Goal: Contribute content: Add original content to the website for others to see

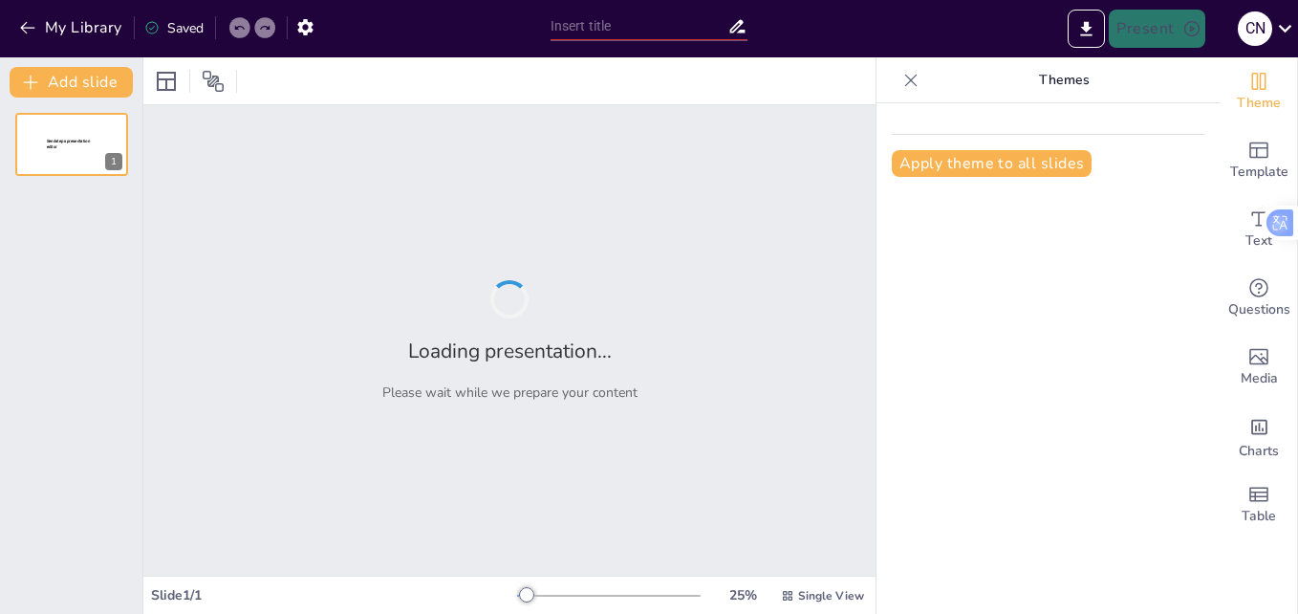
type input "Game on: Empowering Teachers with Activity Based Teaching Strategies"
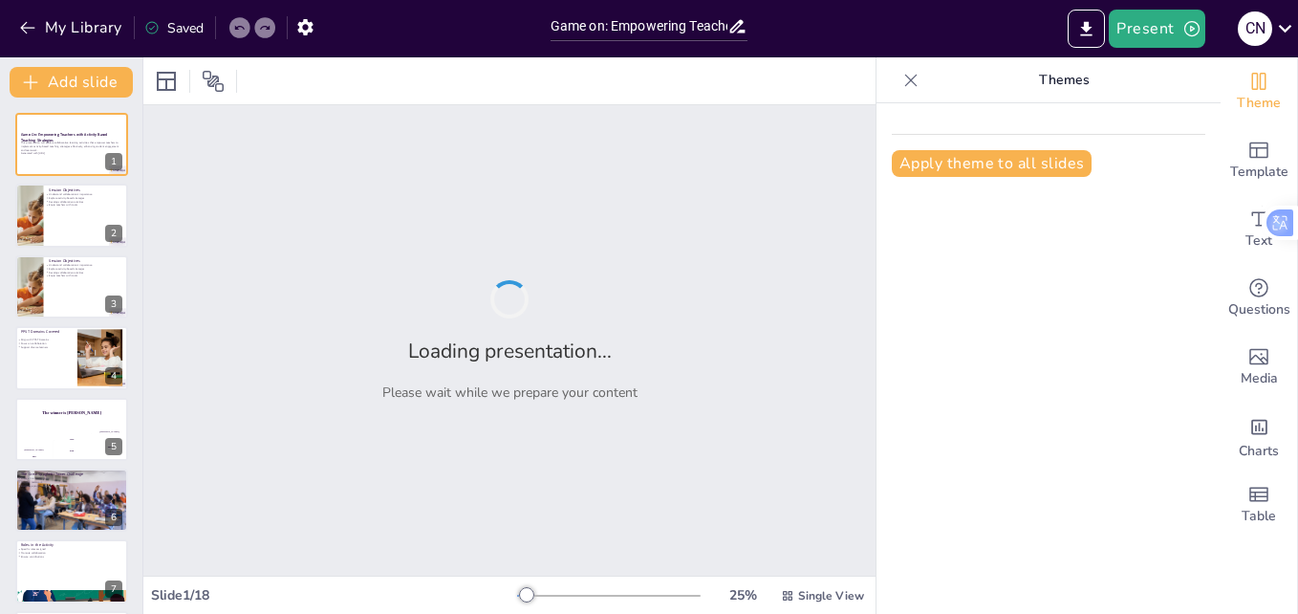
checkbox input "true"
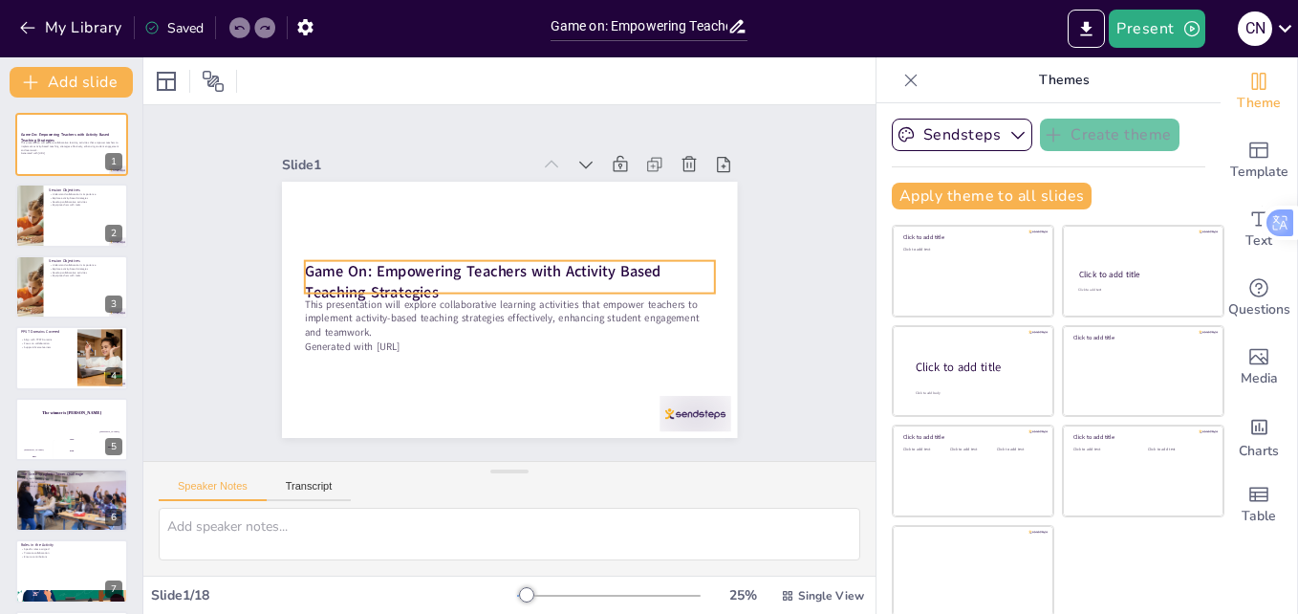
checkbox input "true"
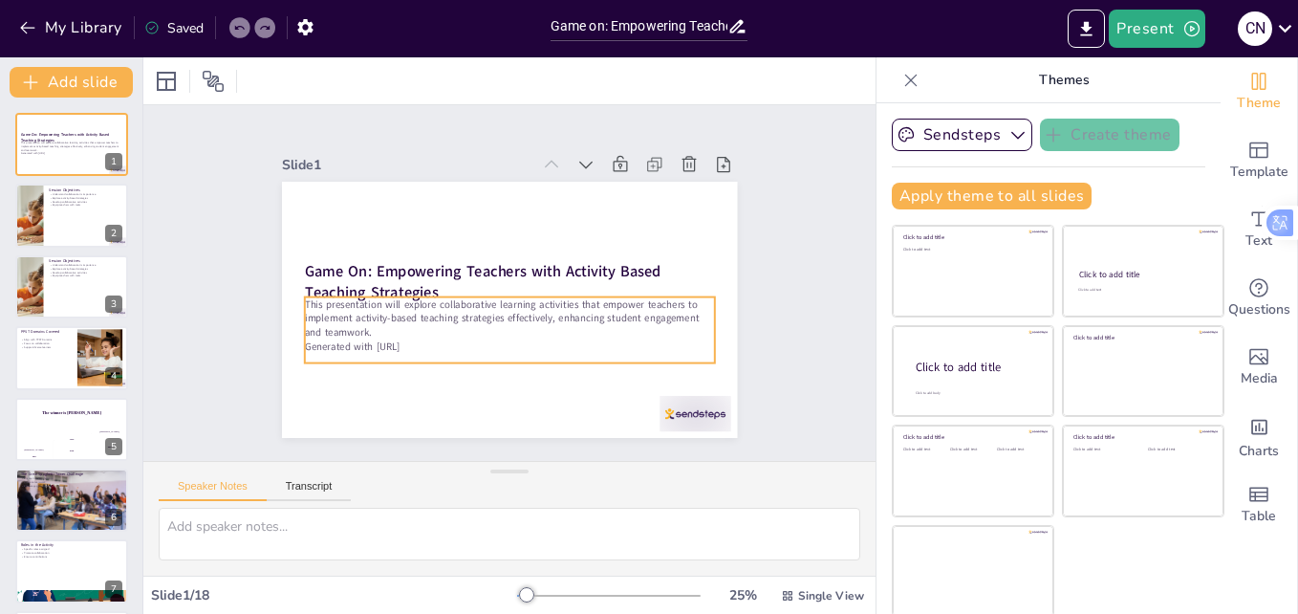
checkbox input "true"
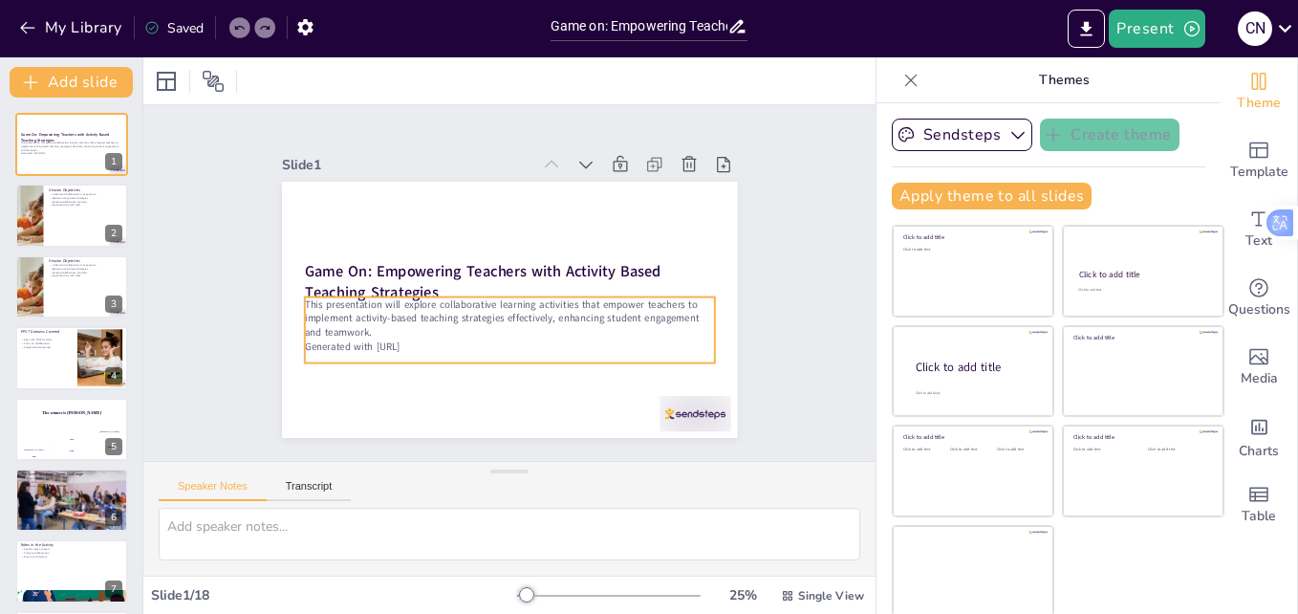
checkbox input "true"
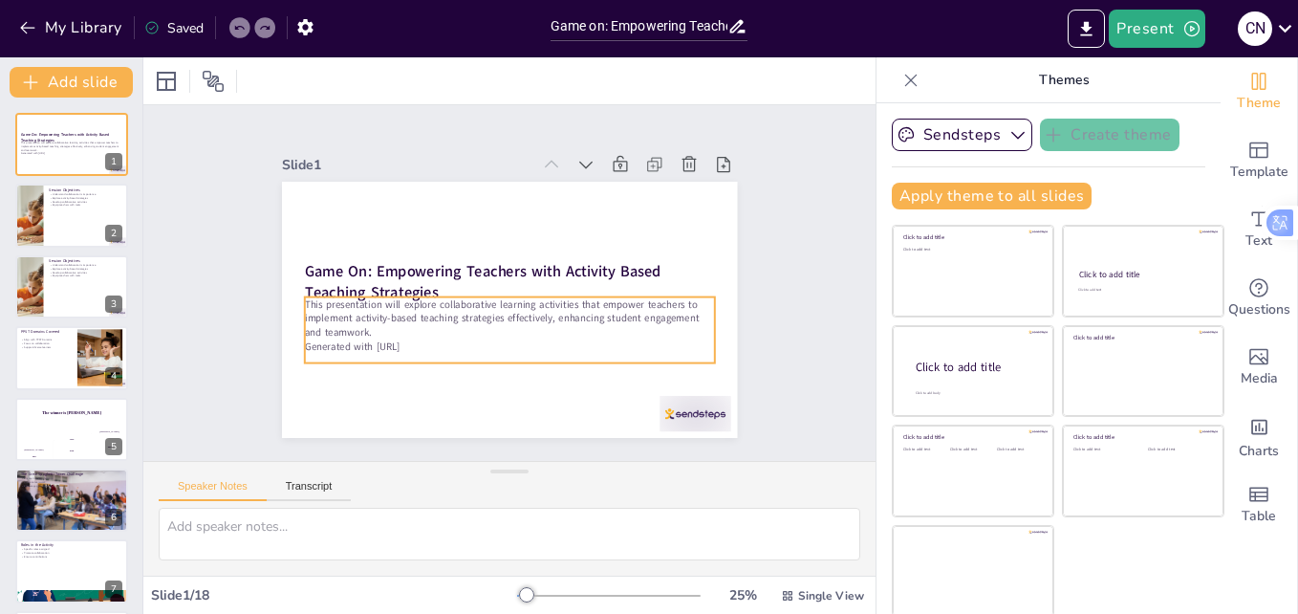
checkbox input "true"
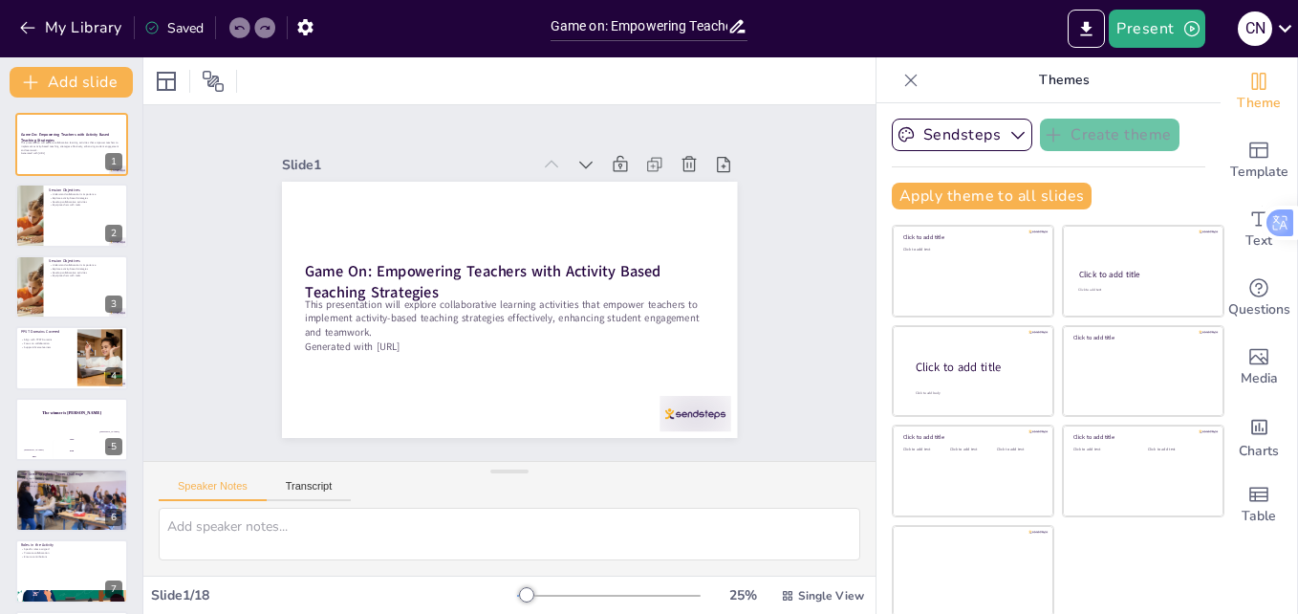
click at [901, 75] on icon at bounding box center [910, 80] width 19 height 19
checkbox input "true"
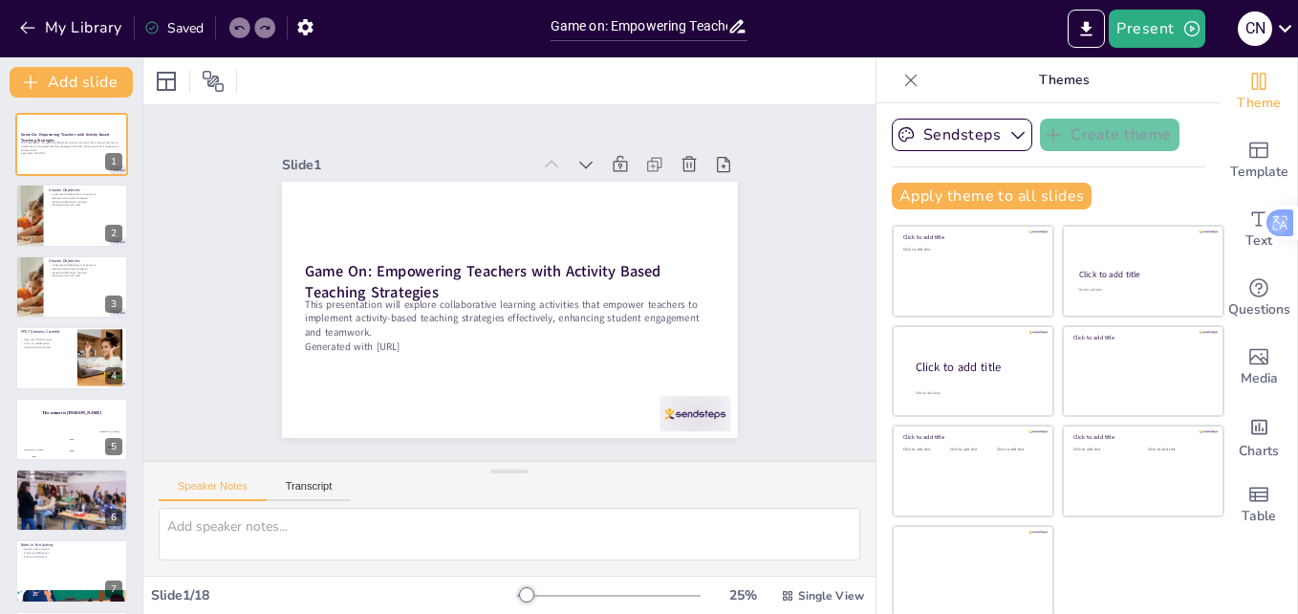
checkbox input "true"
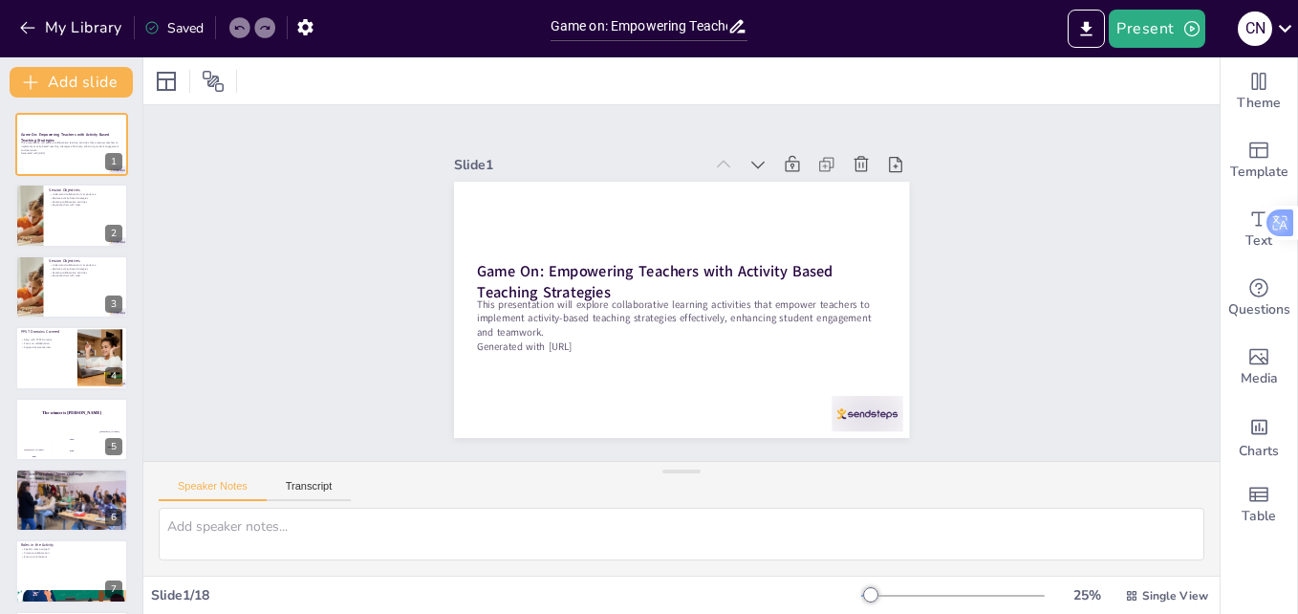
checkbox input "true"
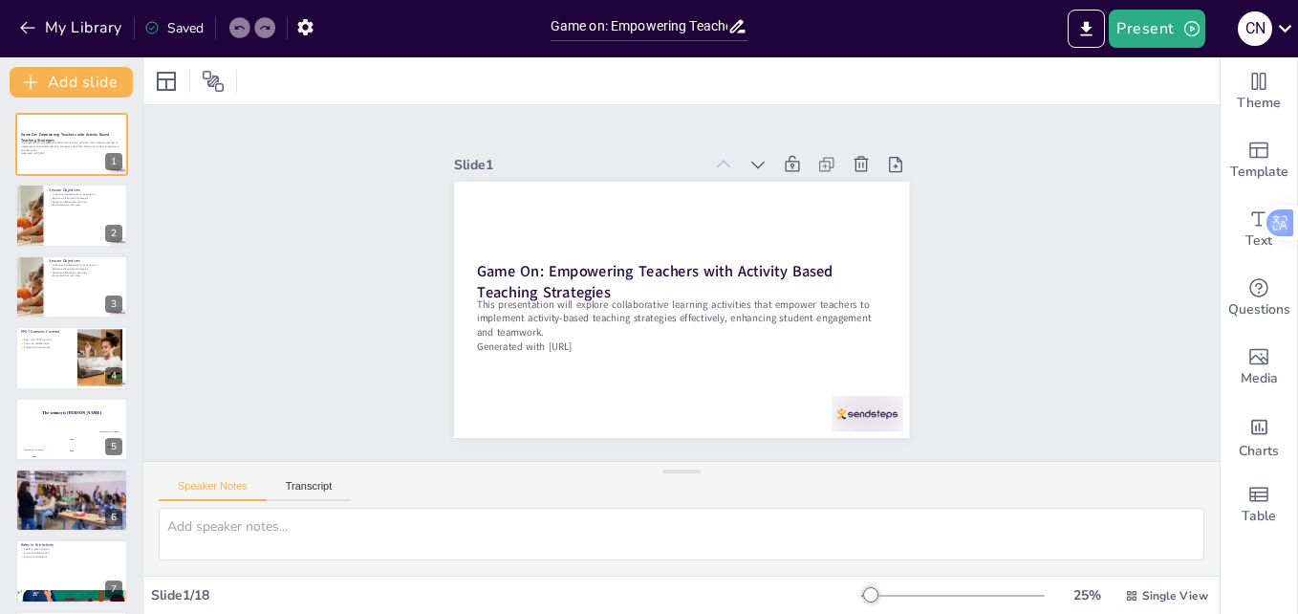
checkbox input "true"
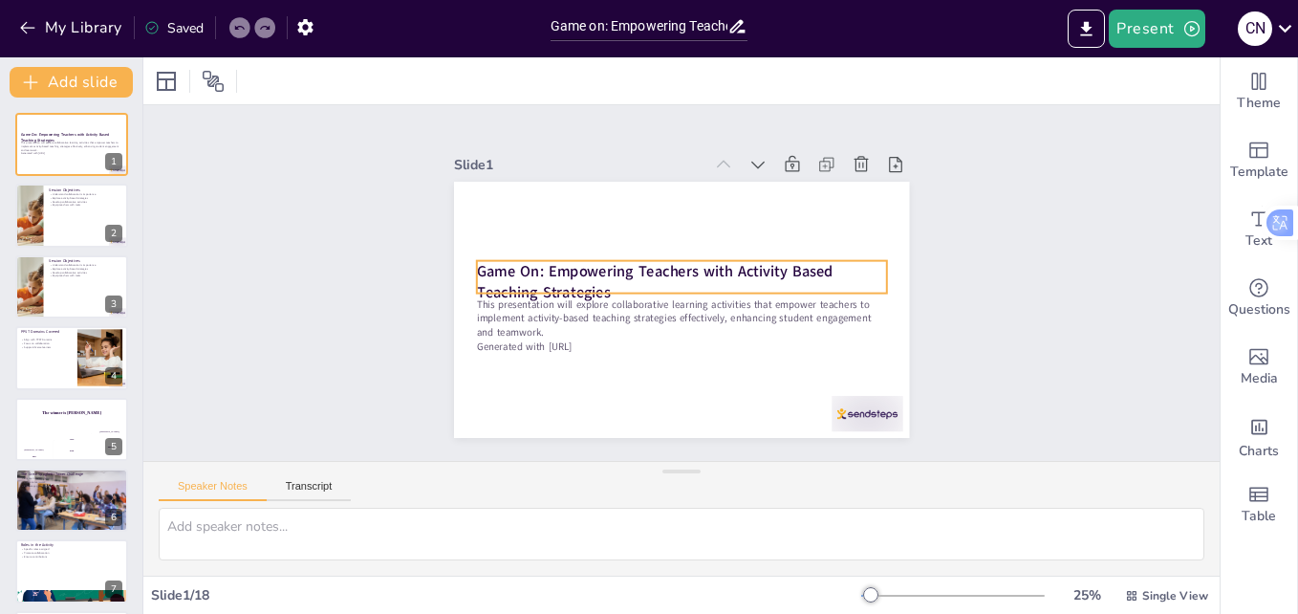
checkbox input "true"
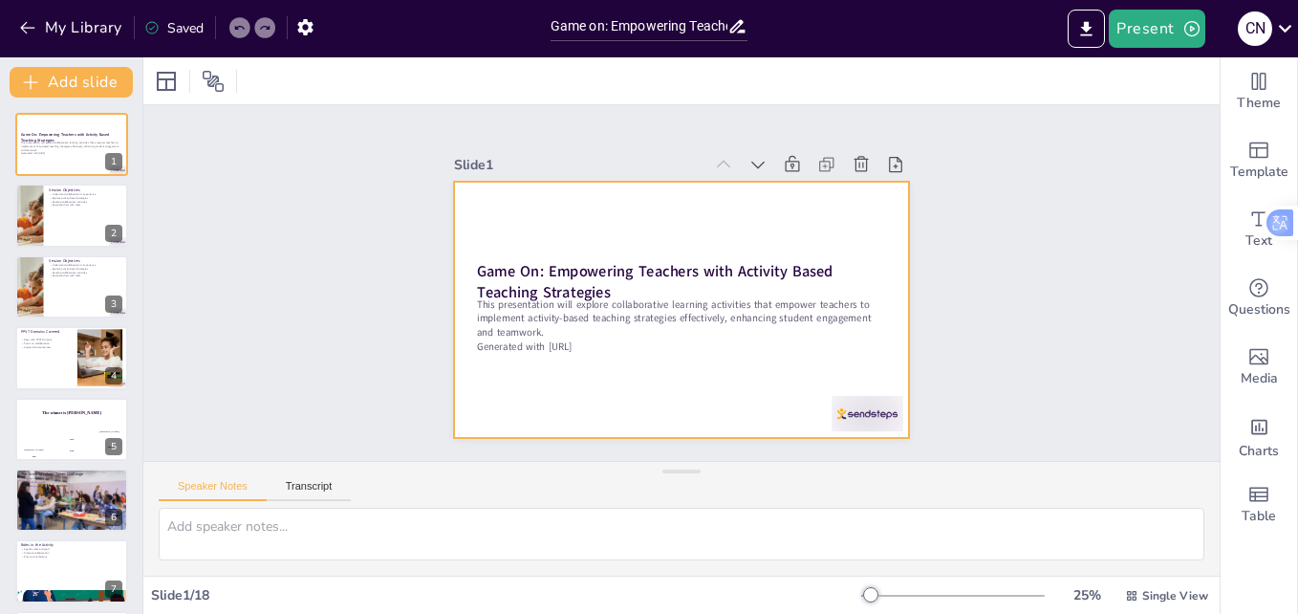
checkbox input "true"
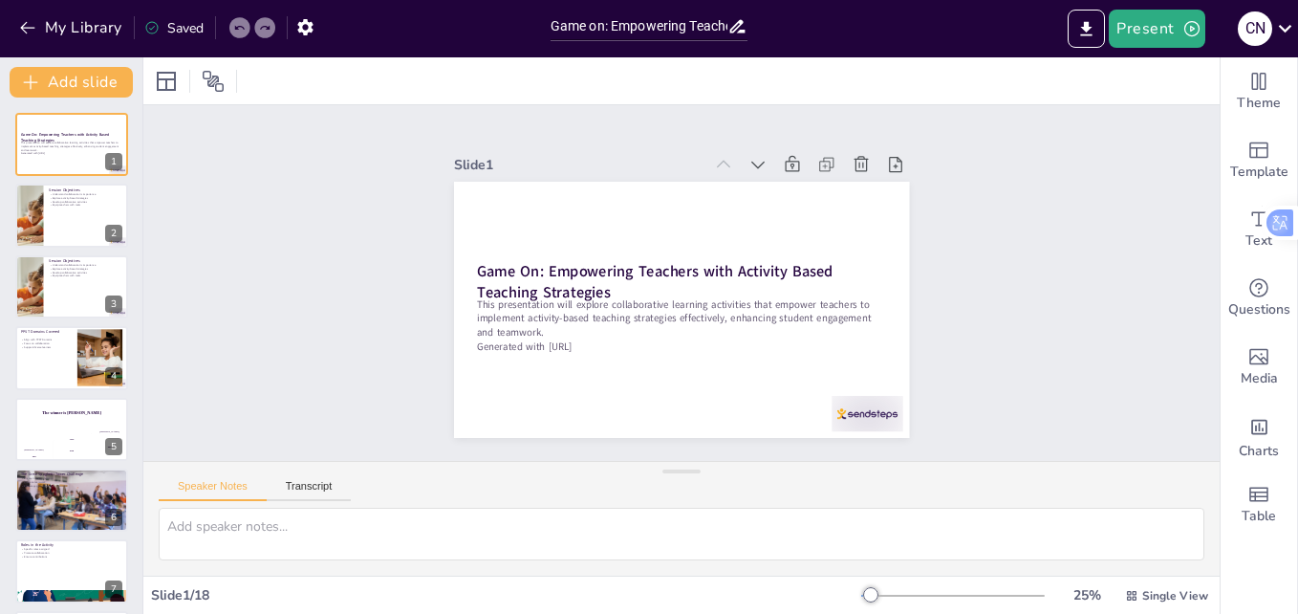
checkbox input "true"
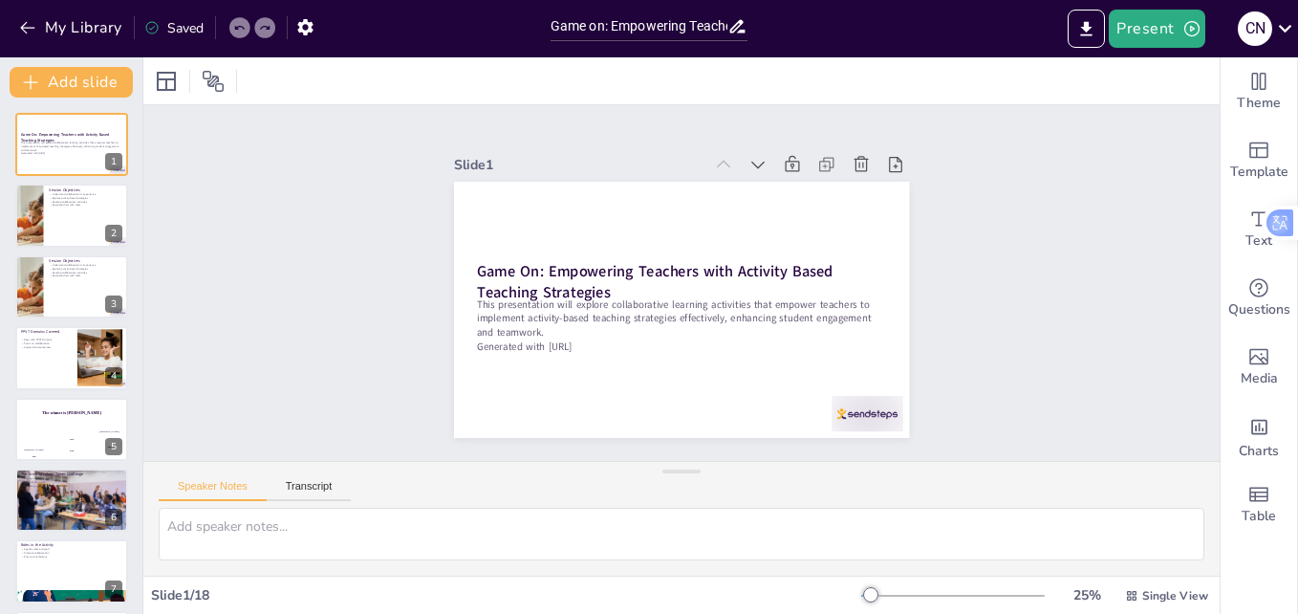
checkbox input "true"
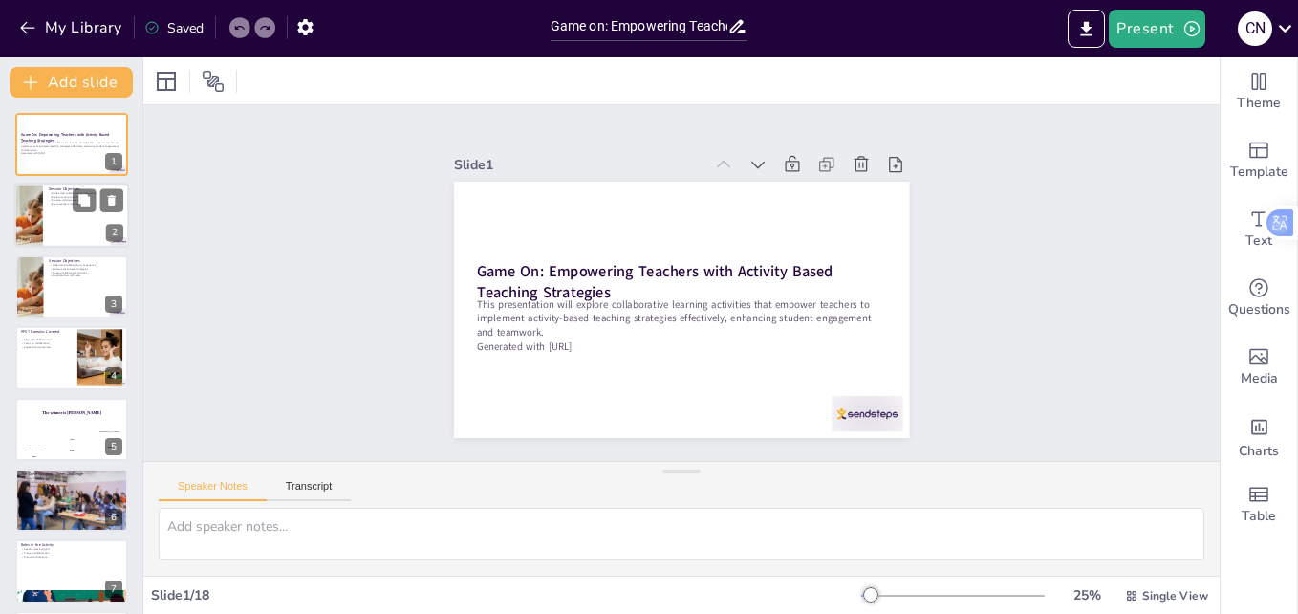
checkbox input "true"
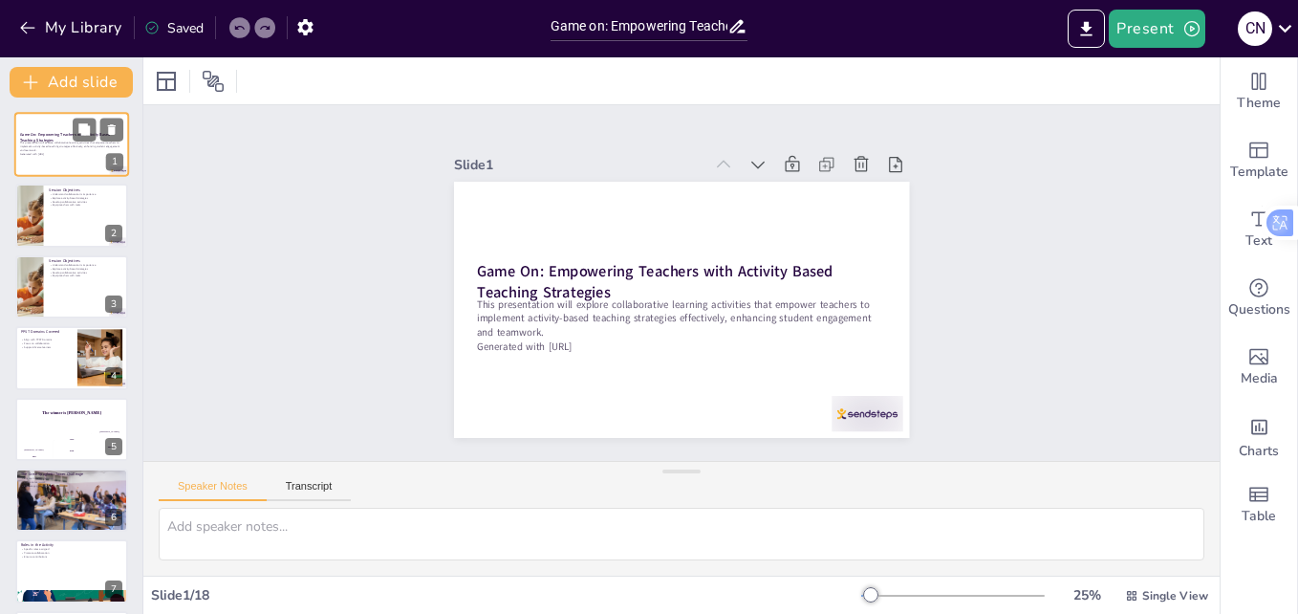
checkbox input "true"
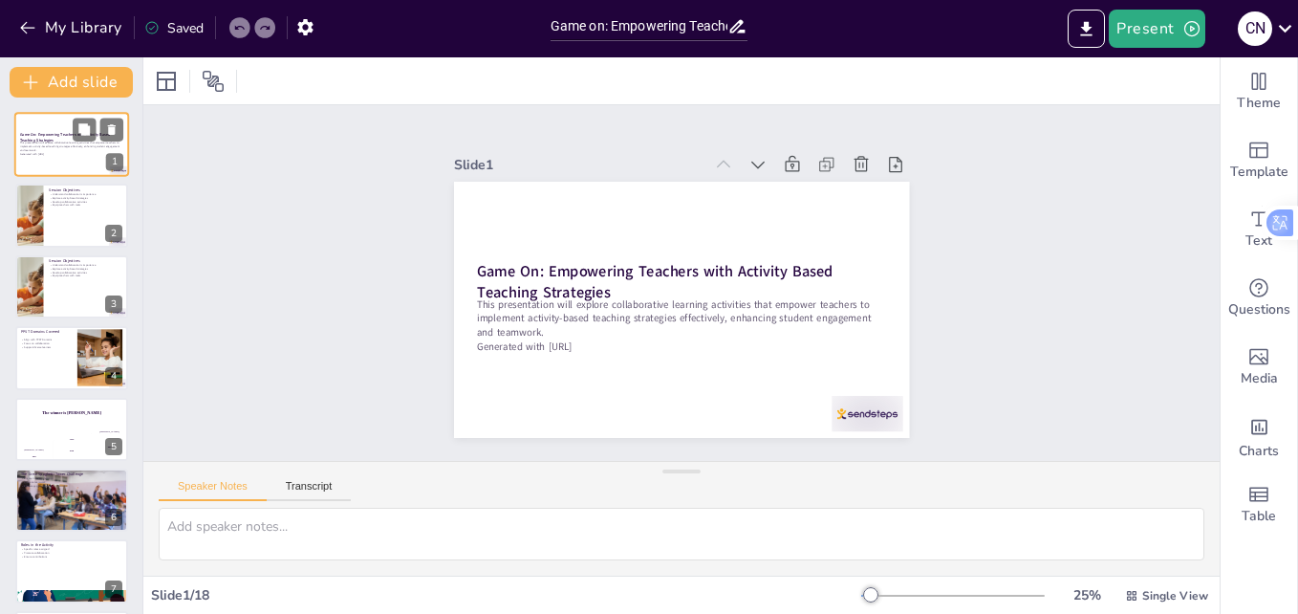
checkbox input "true"
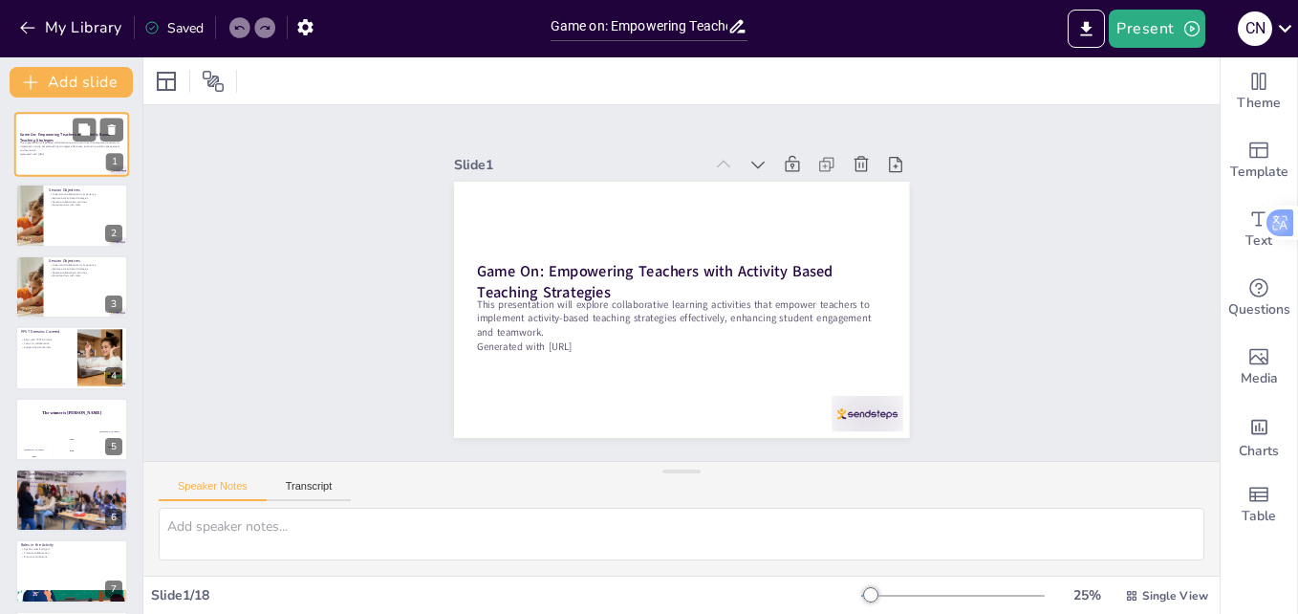
checkbox input "true"
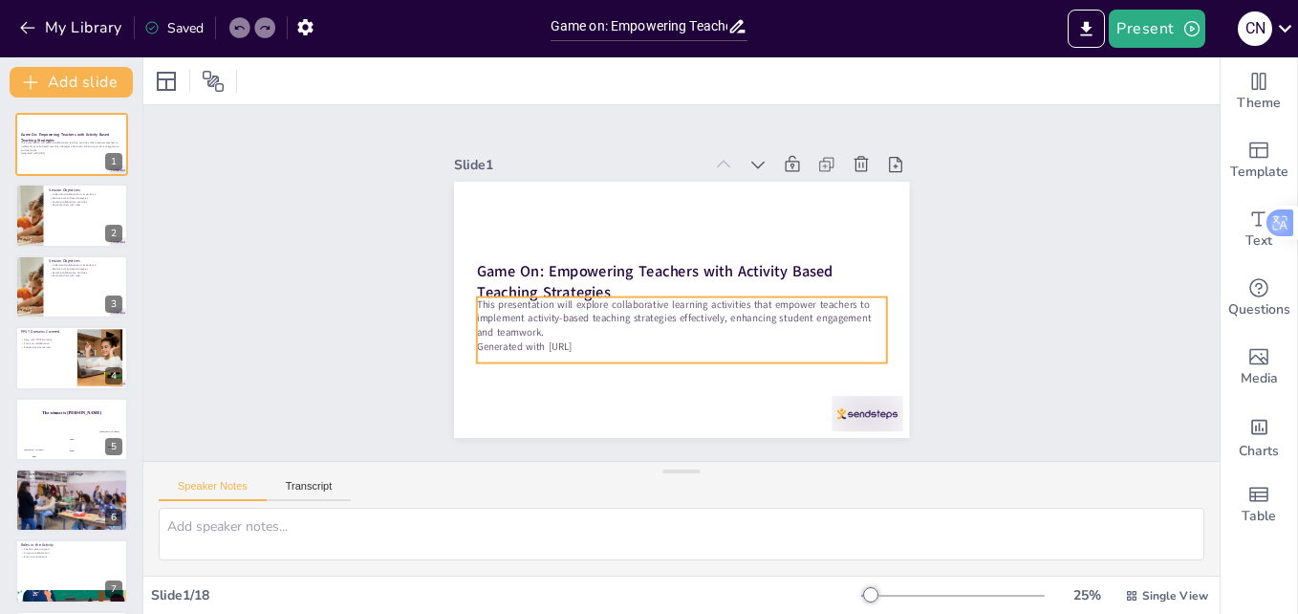
checkbox input "true"
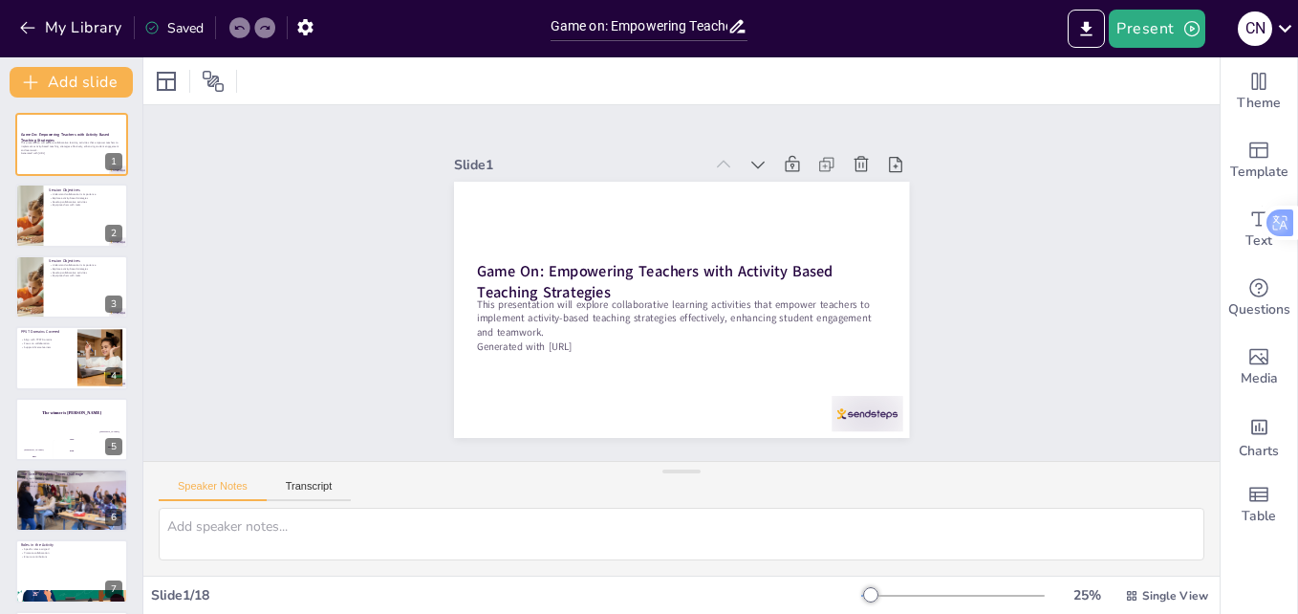
checkbox input "true"
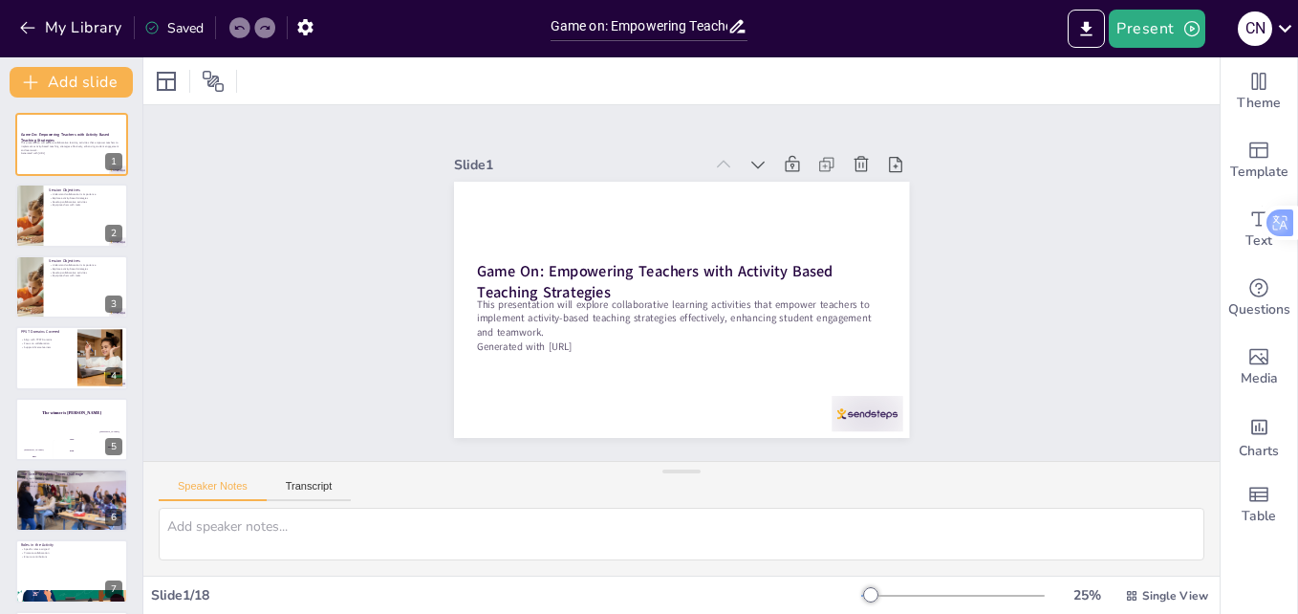
checkbox input "true"
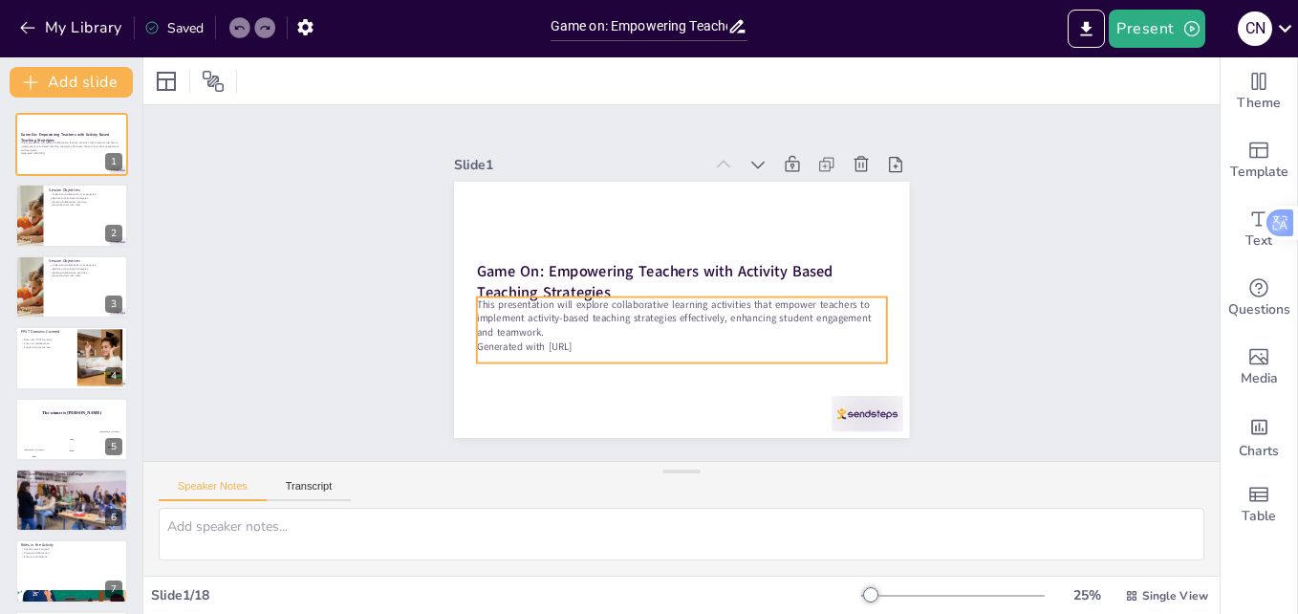
checkbox input "true"
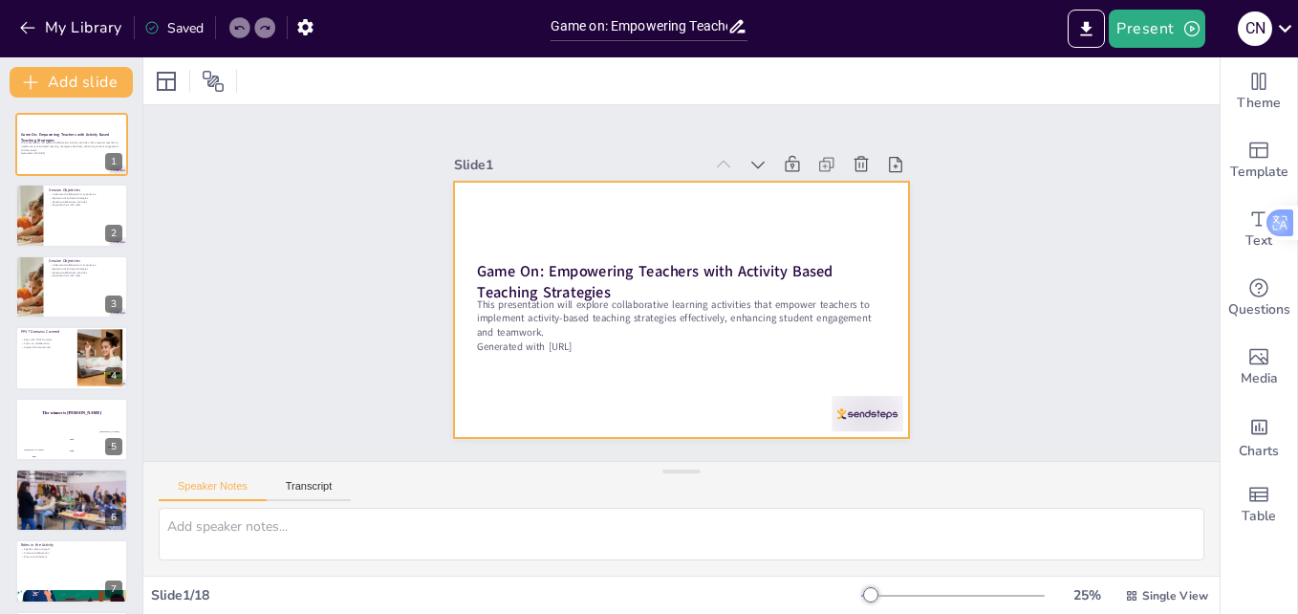
checkbox input "true"
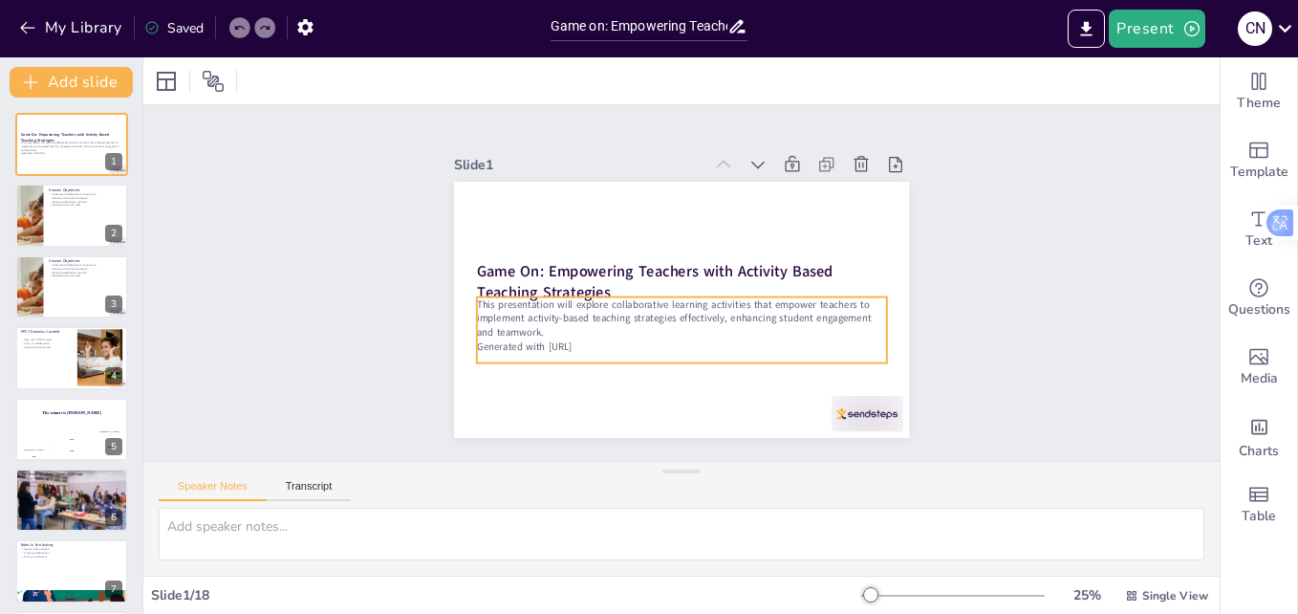
checkbox input "true"
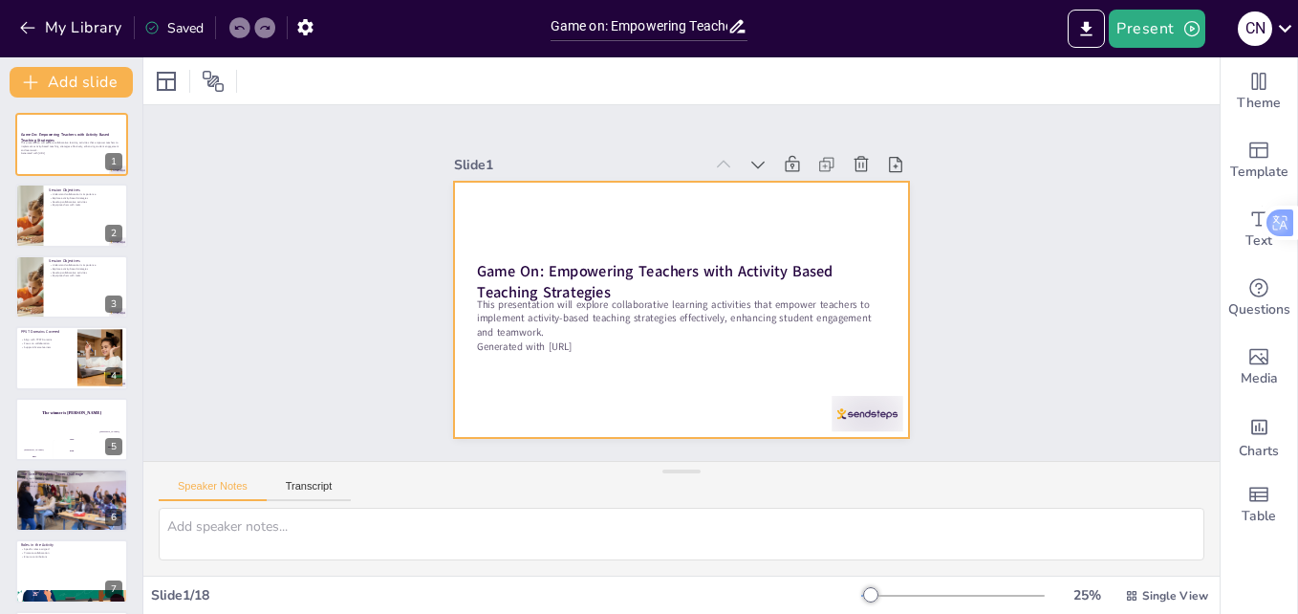
checkbox input "true"
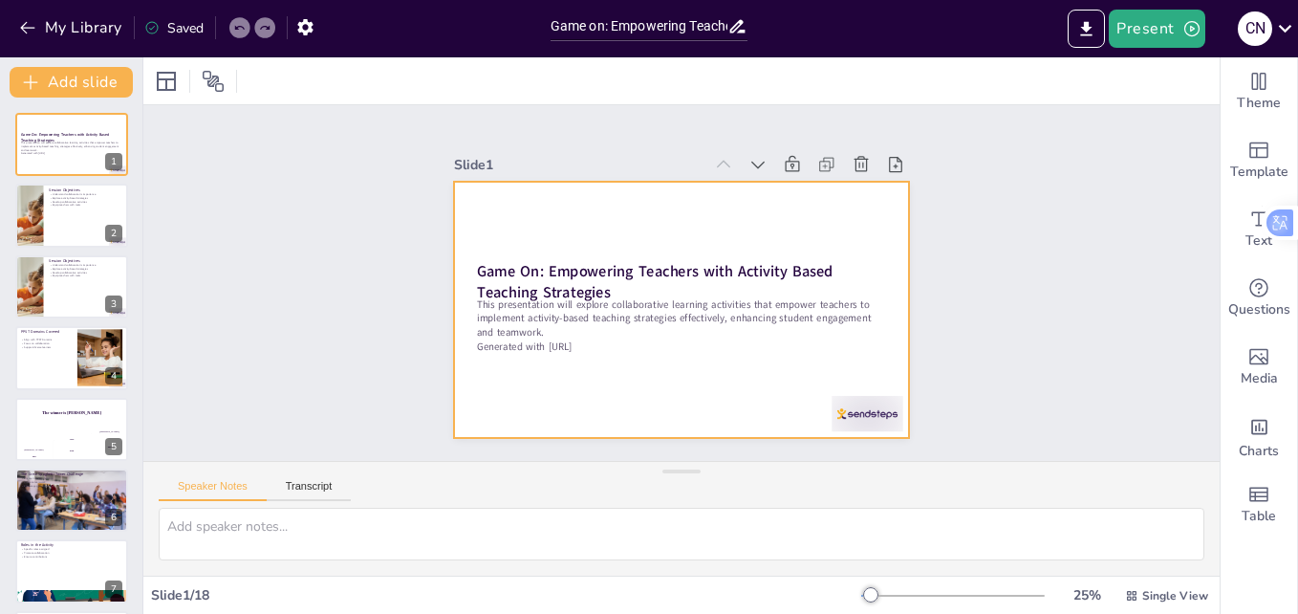
checkbox input "true"
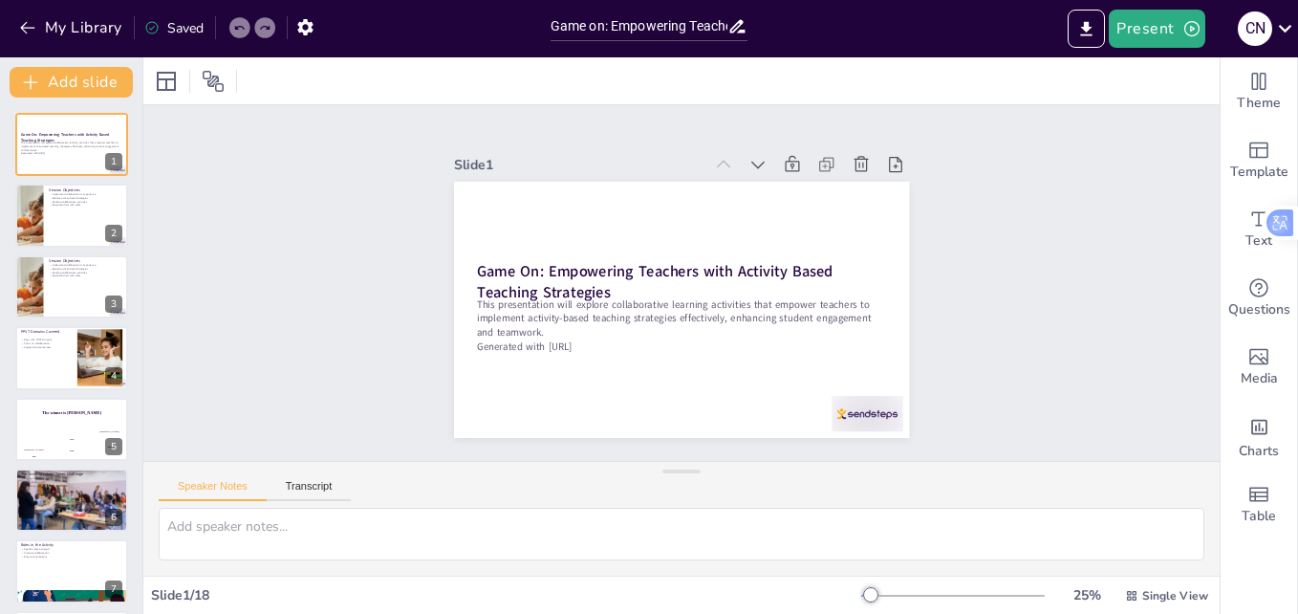
checkbox input "true"
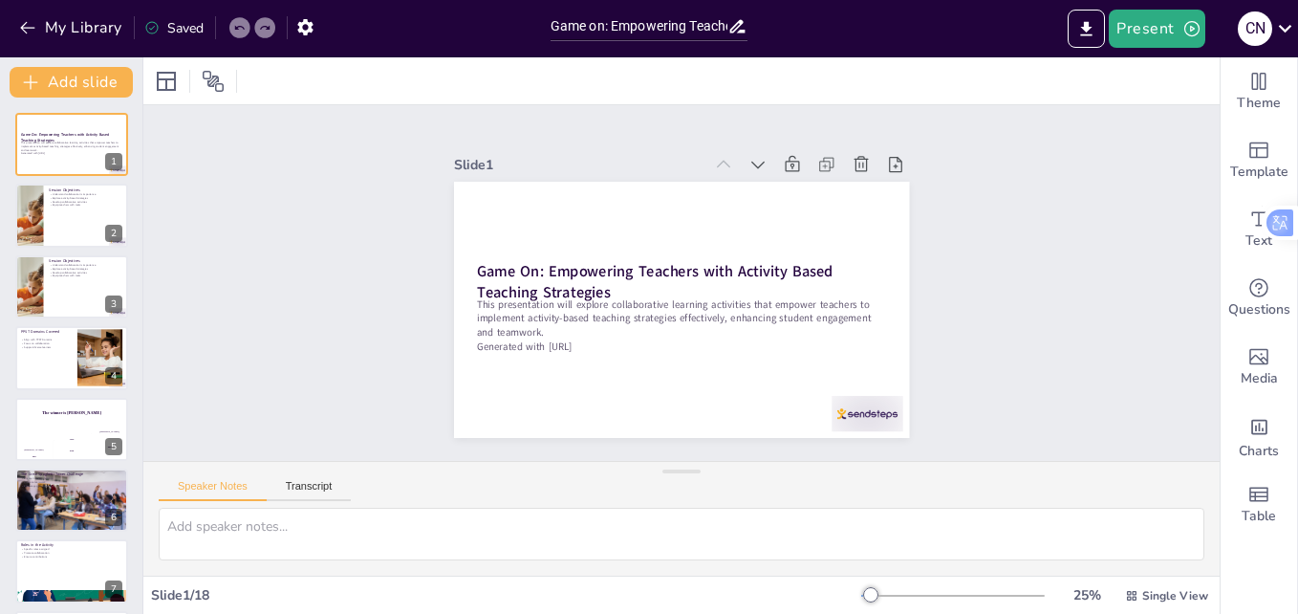
checkbox input "true"
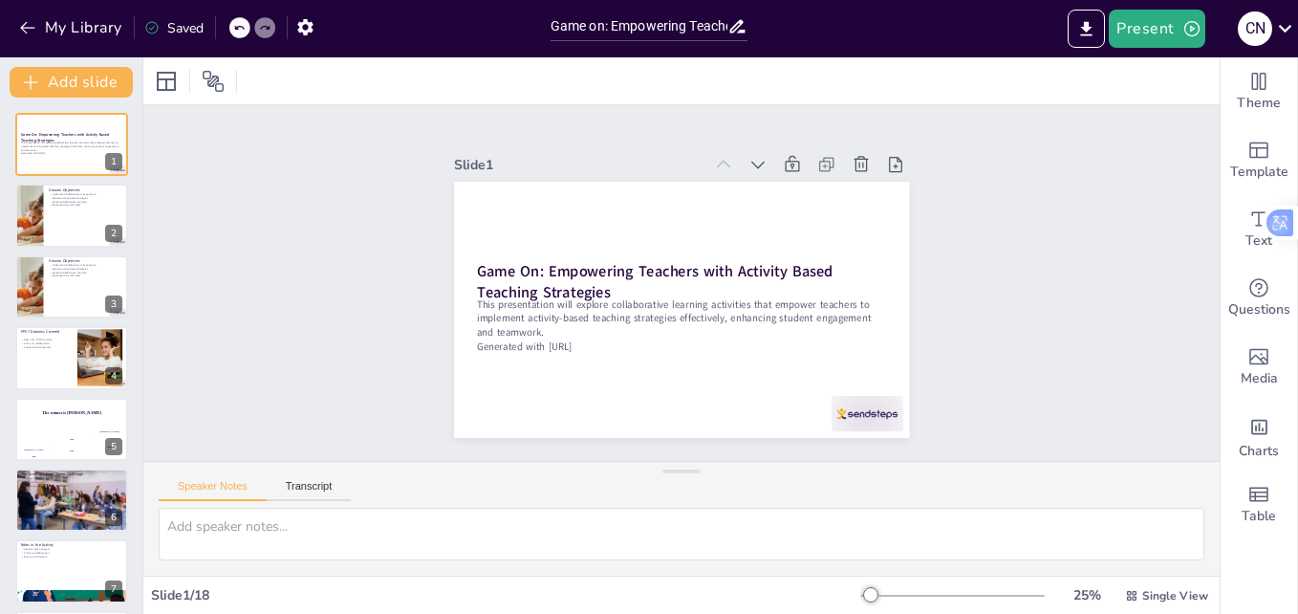
checkbox input "true"
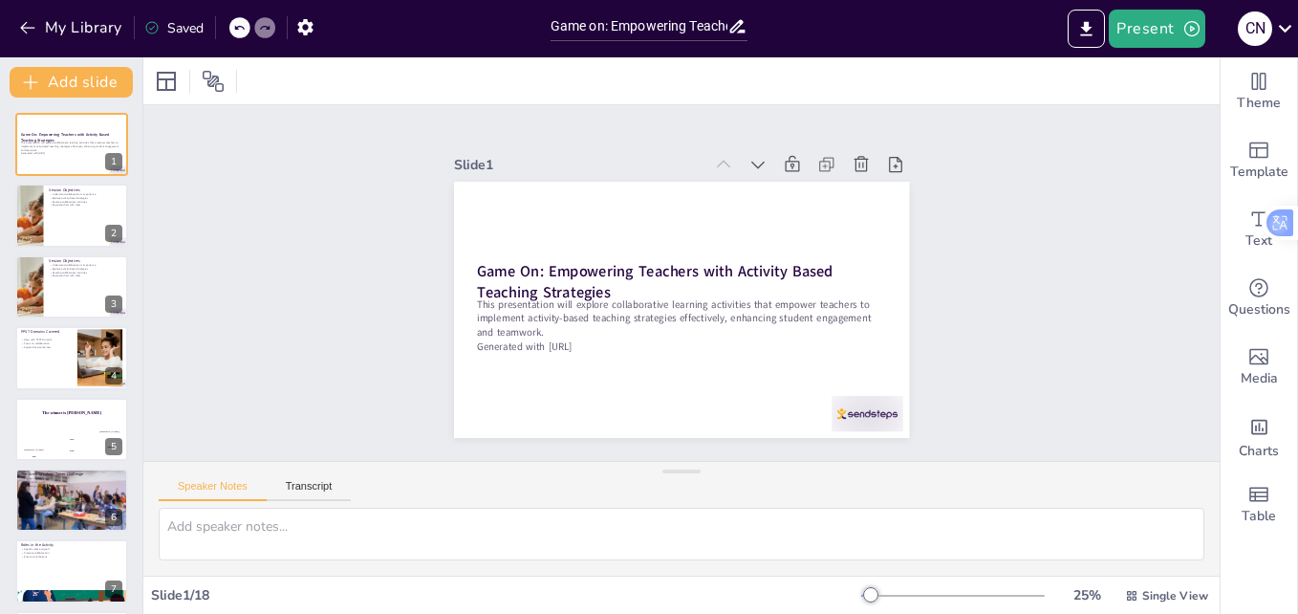
checkbox input "true"
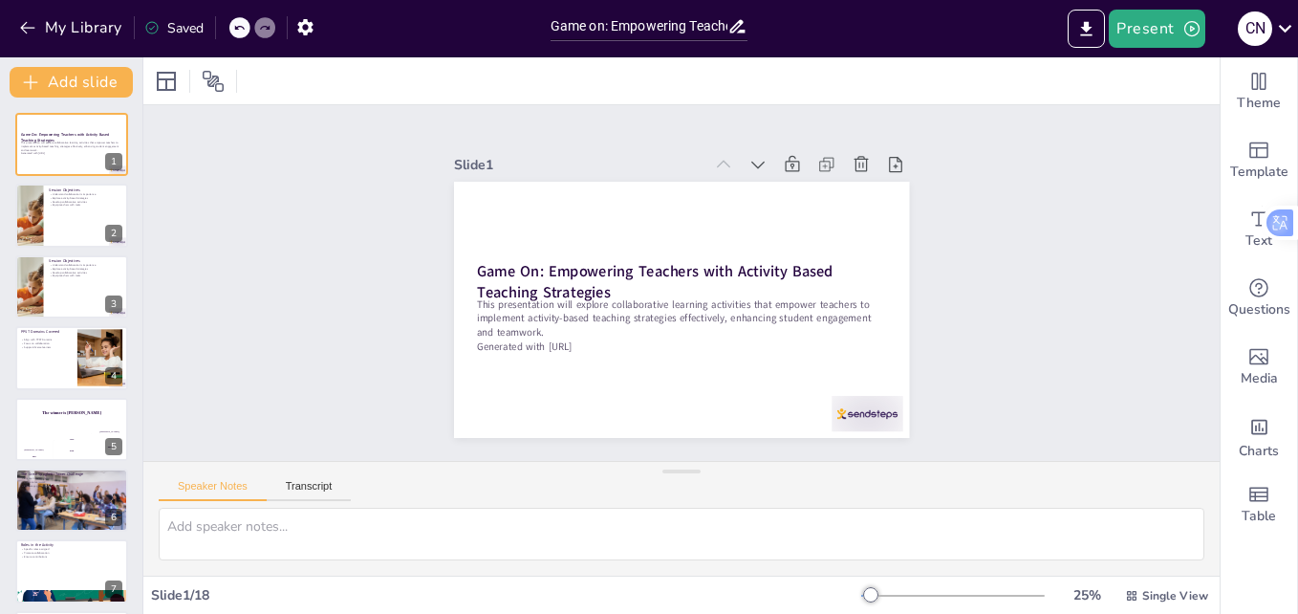
checkbox input "true"
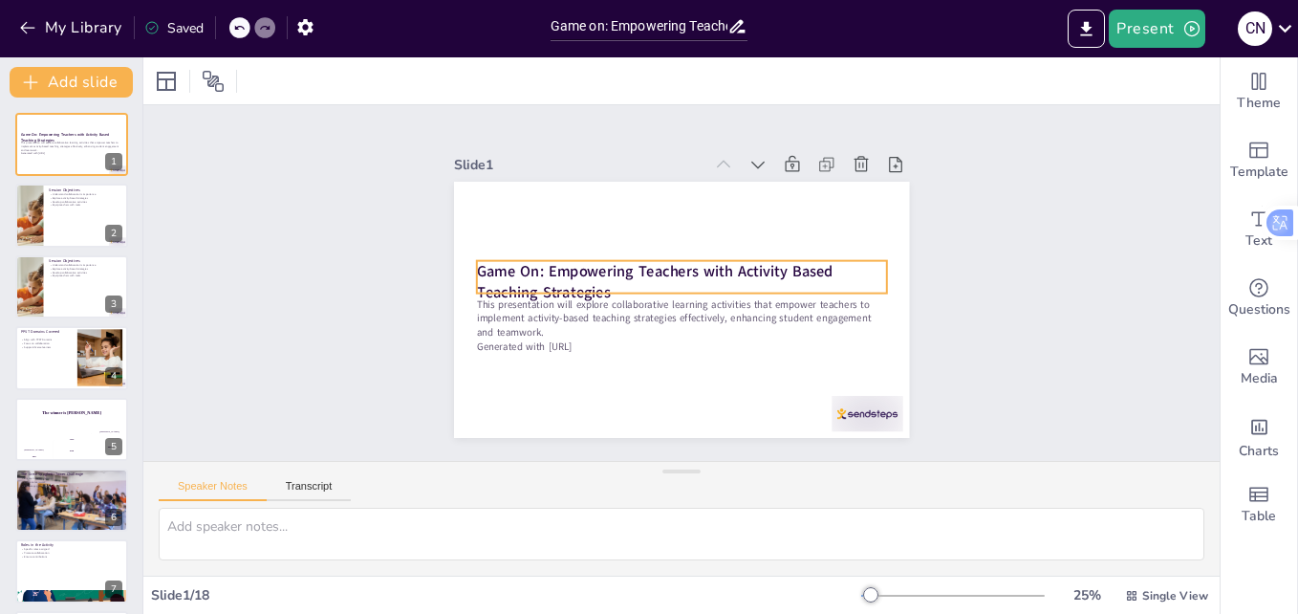
checkbox input "true"
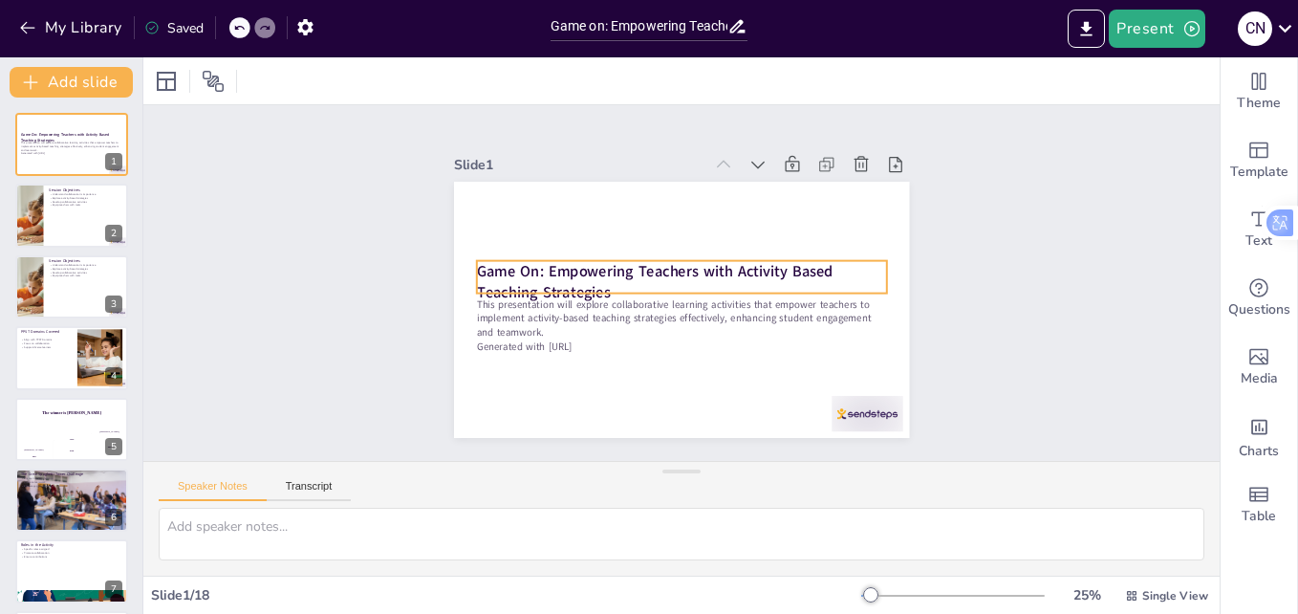
checkbox input "true"
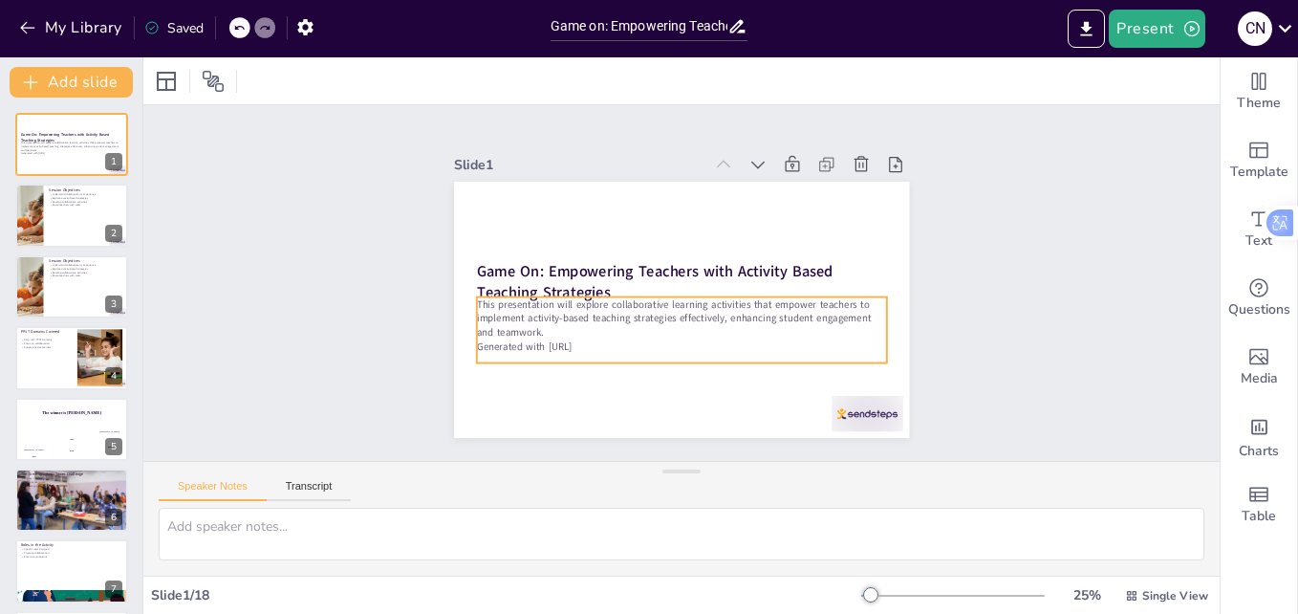
checkbox input "true"
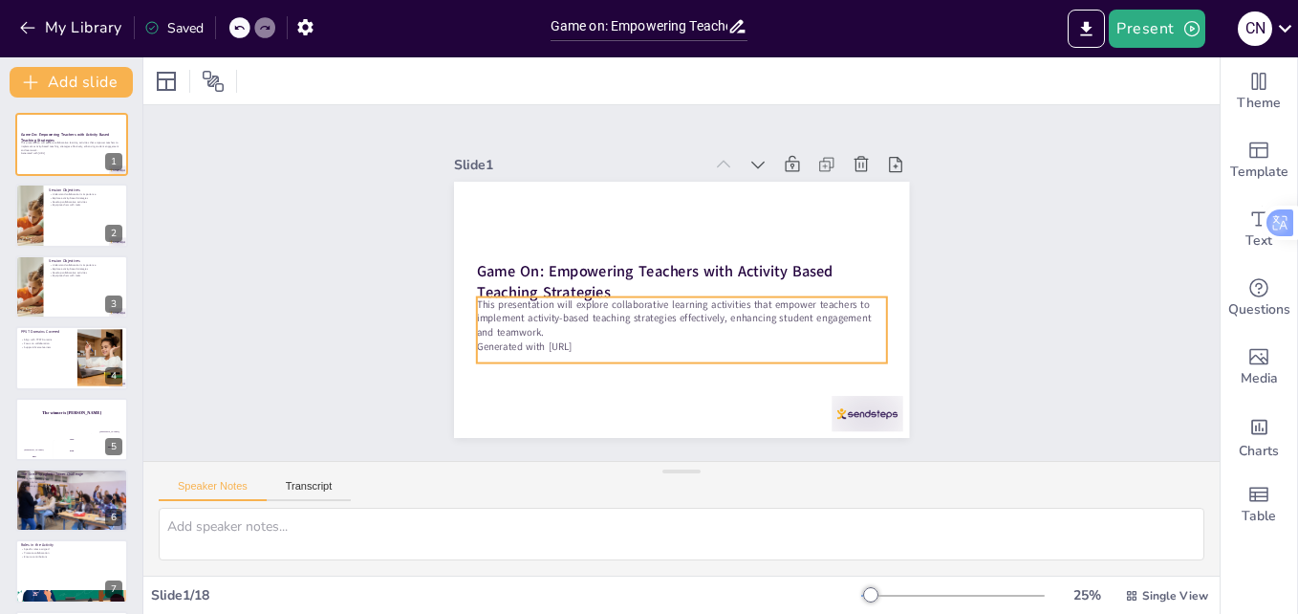
checkbox input "true"
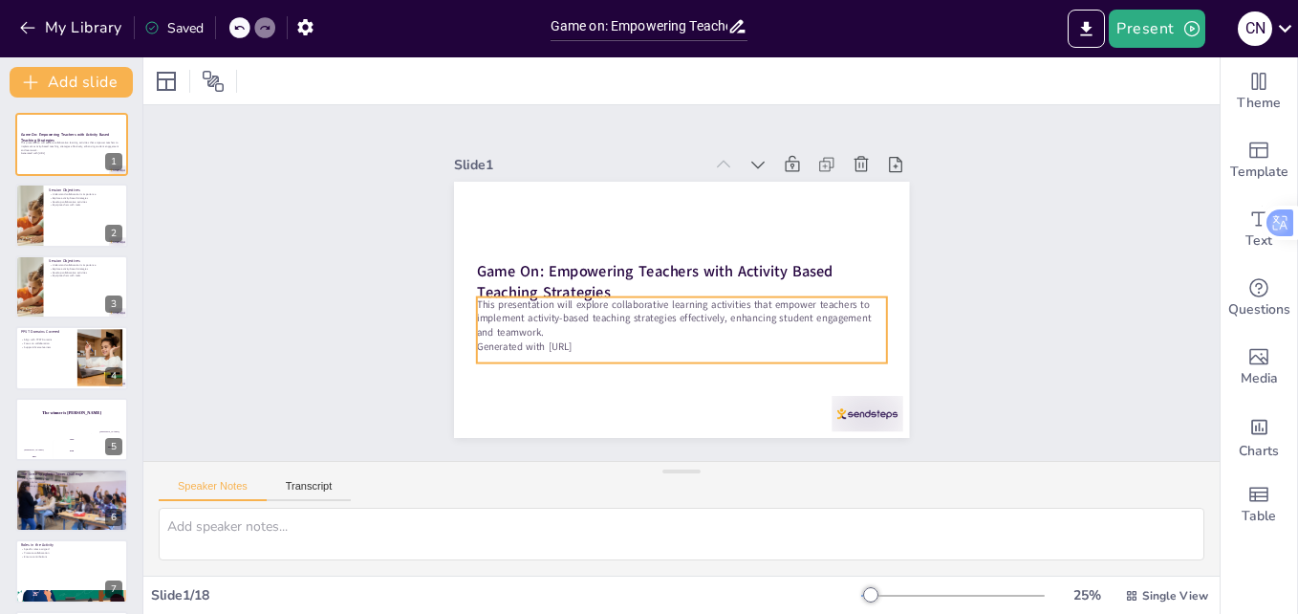
checkbox input "true"
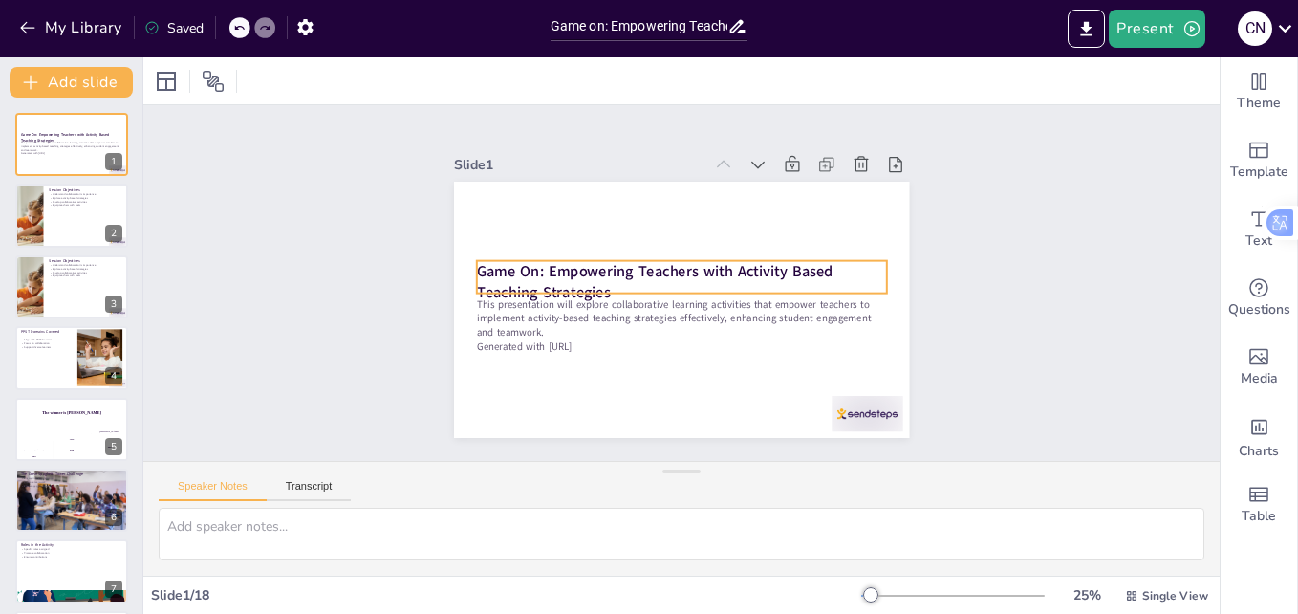
checkbox input "true"
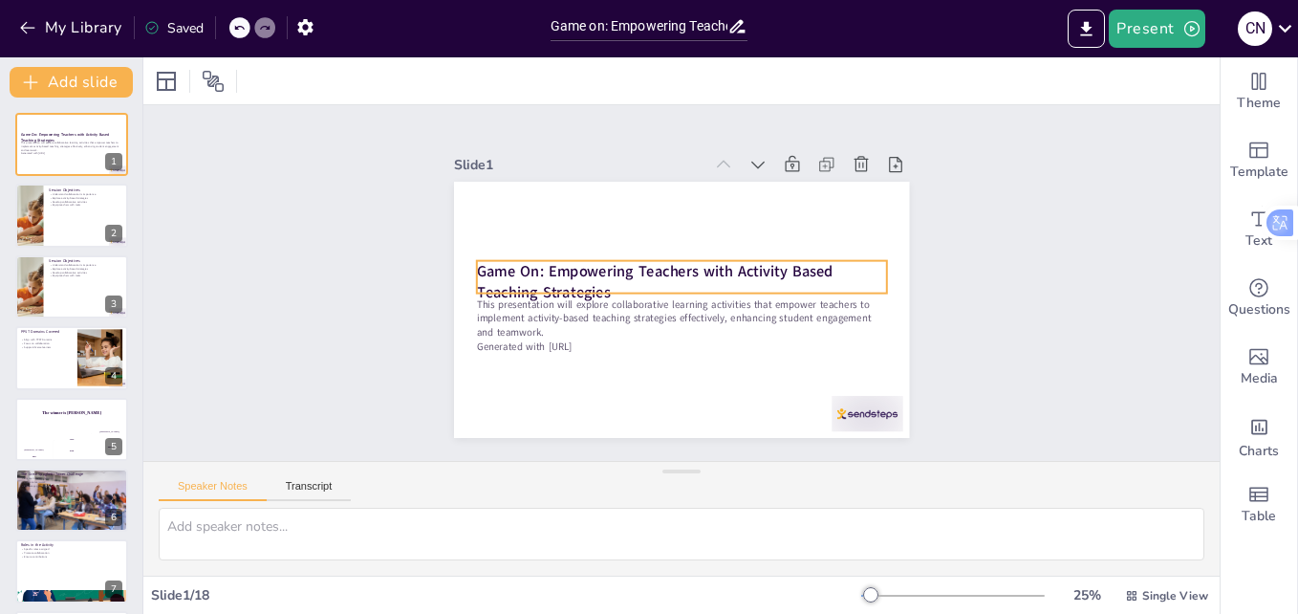
checkbox input "true"
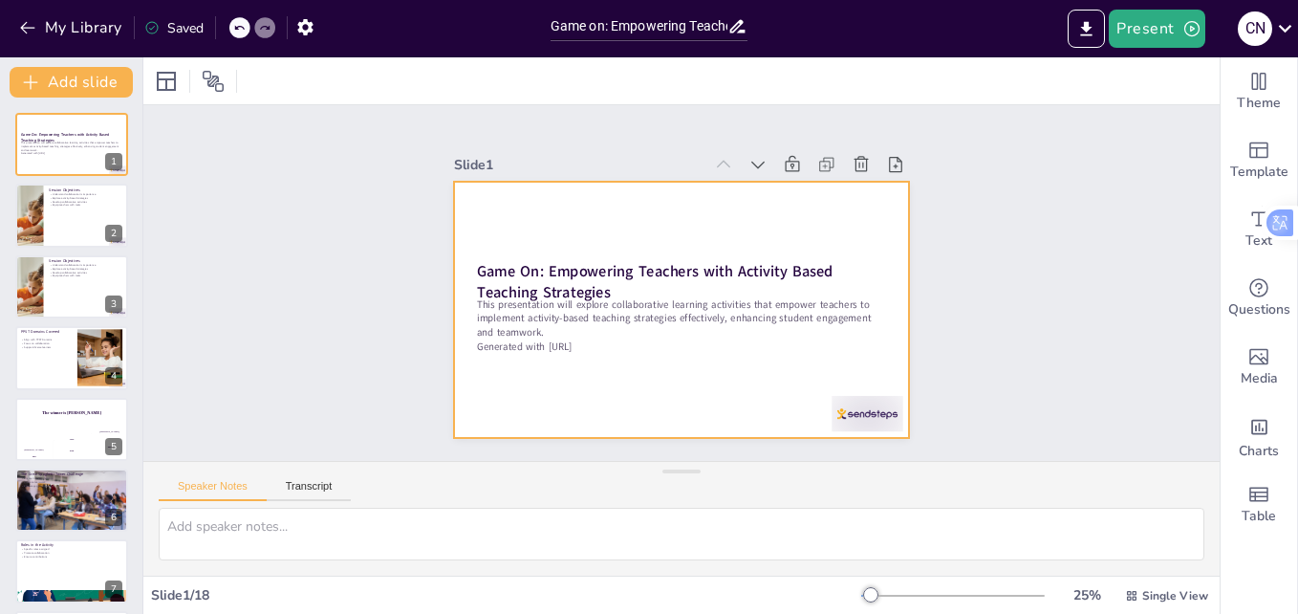
checkbox input "true"
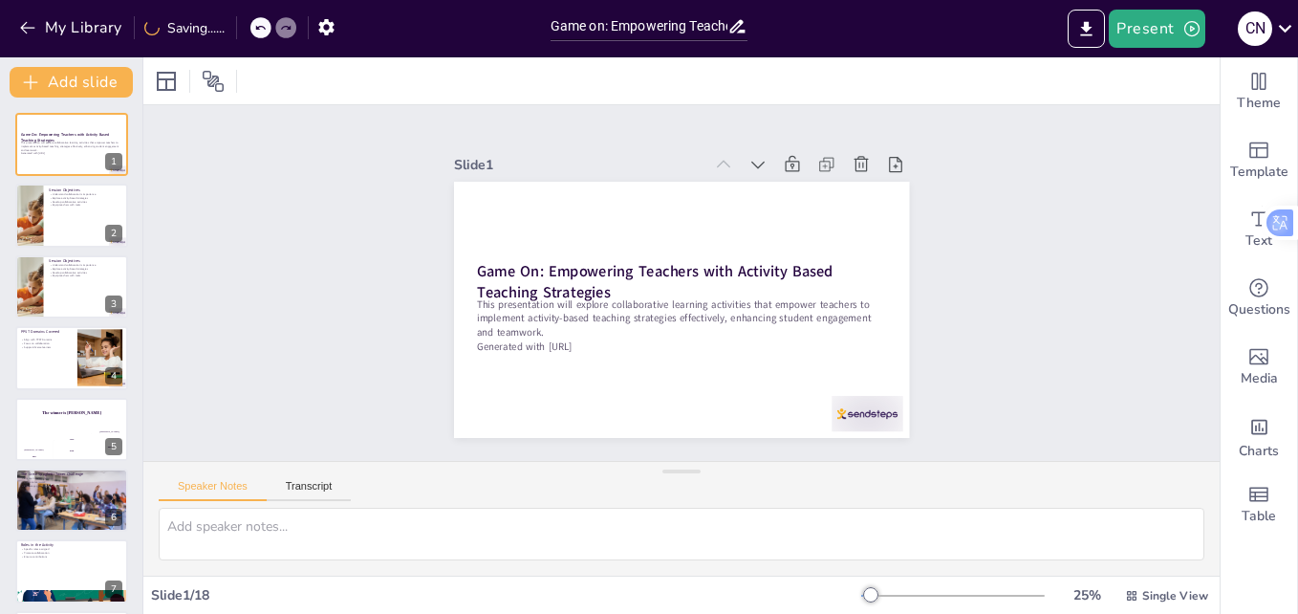
checkbox input "true"
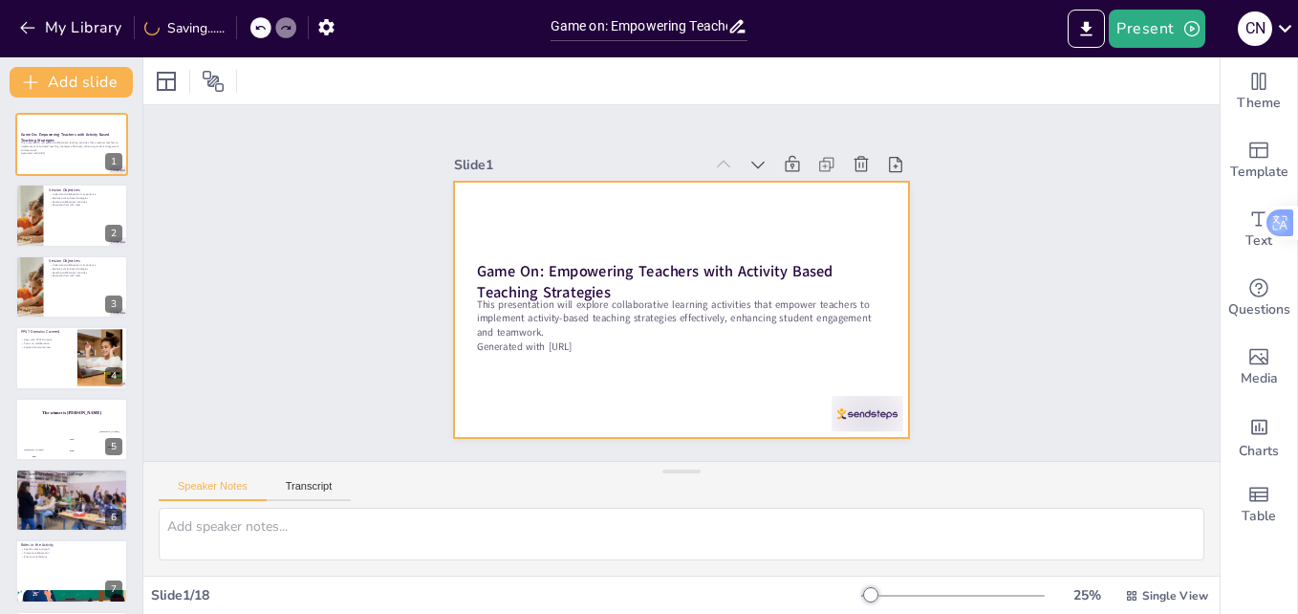
checkbox input "true"
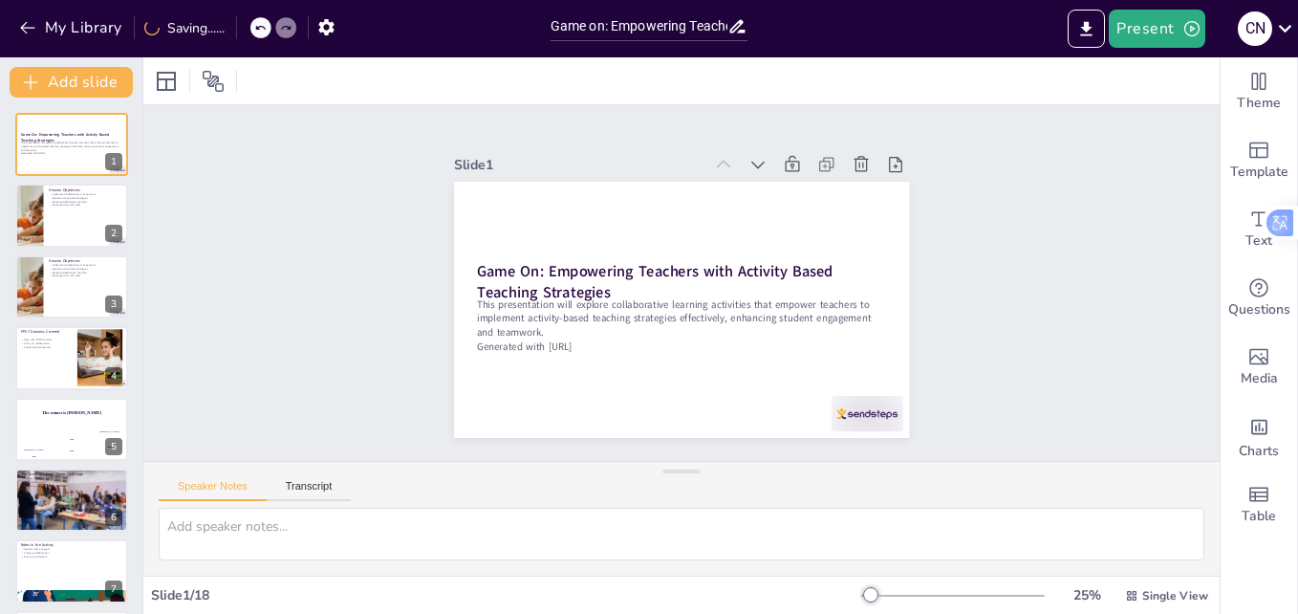
checkbox input "true"
